Goal: Task Accomplishment & Management: Complete application form

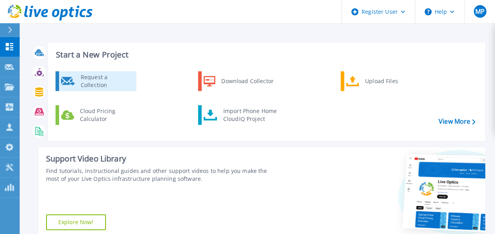
click at [98, 82] on div "Request a Collection" at bounding box center [105, 81] width 57 height 16
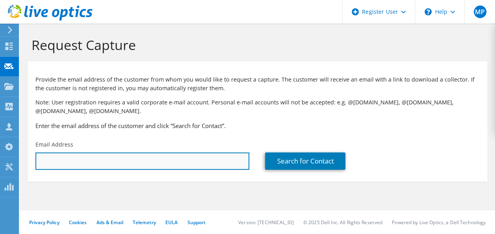
click at [118, 166] on input "text" at bounding box center [142, 160] width 214 height 17
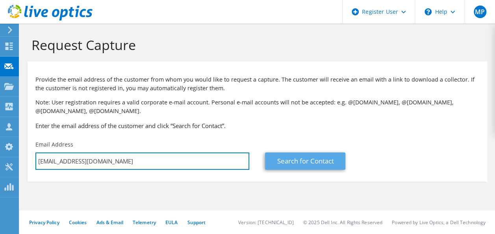
type input "amurray@redgold.com"
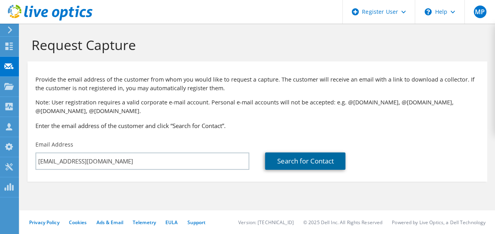
click at [286, 159] on link "Search for Contact" at bounding box center [305, 160] width 80 height 17
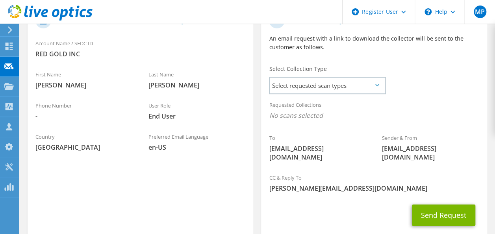
scroll to position [187, 0]
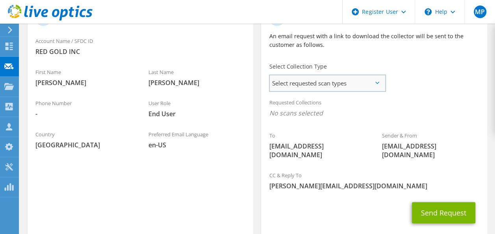
click at [302, 88] on span "Select requested scan types" at bounding box center [327, 83] width 115 height 16
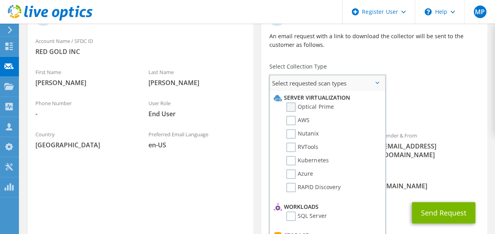
click at [288, 108] on label "Optical Prime" at bounding box center [309, 106] width 47 height 9
click at [0, 0] on input "Optical Prime" at bounding box center [0, 0] width 0 height 0
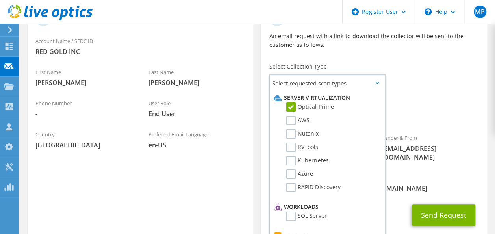
click at [398, 108] on div "Requested Collections No scans selected Optical Prime" at bounding box center [374, 109] width 226 height 31
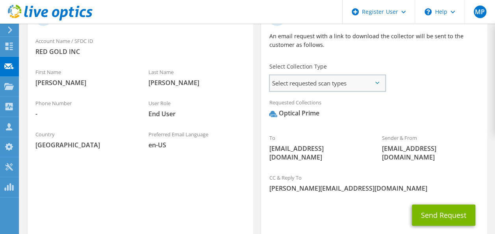
click at [330, 78] on span "Select requested scan types" at bounding box center [327, 83] width 115 height 16
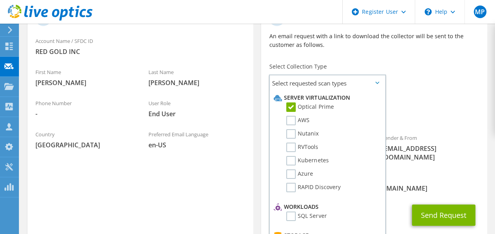
click at [401, 85] on div "To amurray@redgold.com Sender & From liveoptics@liveoptics.com" at bounding box center [374, 87] width 226 height 163
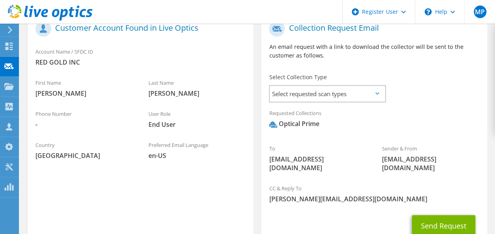
scroll to position [177, 0]
click at [437, 215] on button "Send Request" at bounding box center [443, 225] width 63 height 21
